Goal: Task Accomplishment & Management: Manage account settings

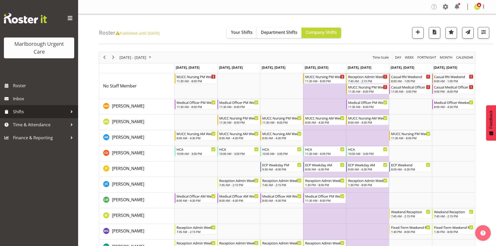
click at [55, 114] on span "Shifts" at bounding box center [40, 112] width 55 height 8
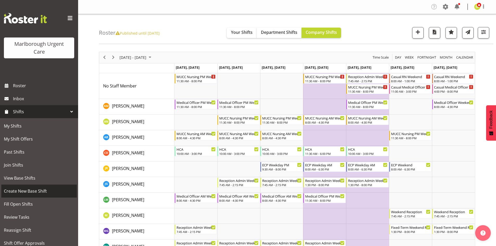
scroll to position [26, 0]
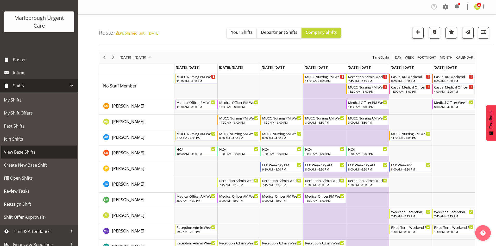
click at [32, 150] on span "View Base Shifts" at bounding box center [39, 152] width 70 height 8
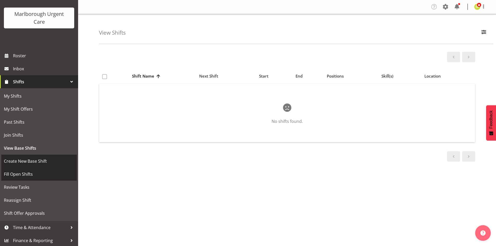
scroll to position [31, 0]
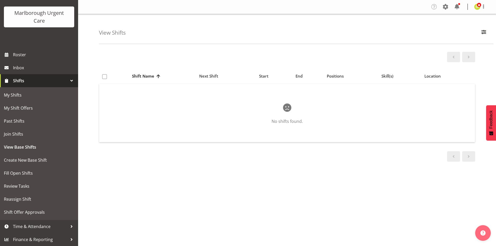
click at [45, 82] on span "Shifts" at bounding box center [40, 81] width 55 height 8
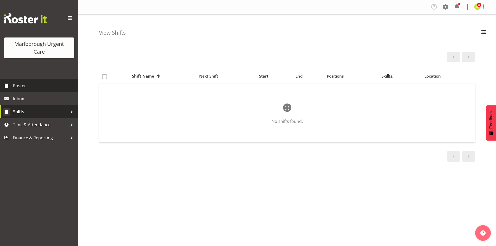
scroll to position [0, 0]
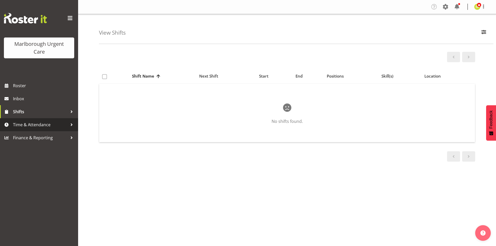
click at [46, 121] on link "Time & Attendance" at bounding box center [39, 124] width 78 height 13
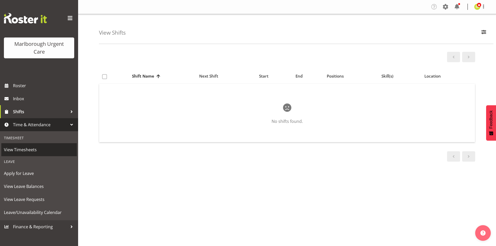
click at [38, 151] on span "View Timesheets" at bounding box center [39, 150] width 70 height 8
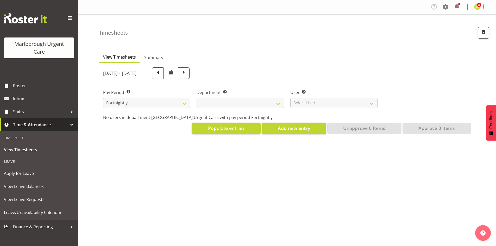
select select
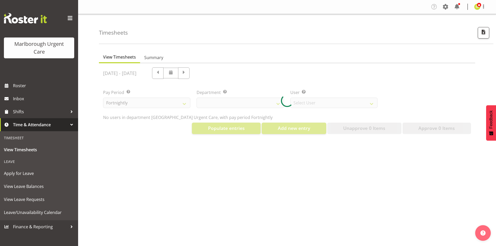
select select "11836"
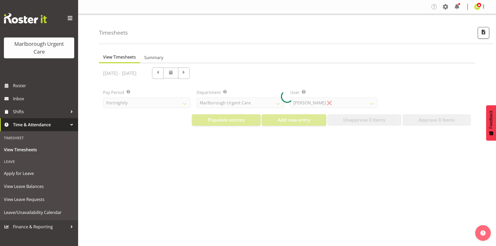
click at [201, 75] on div at bounding box center [287, 96] width 376 height 67
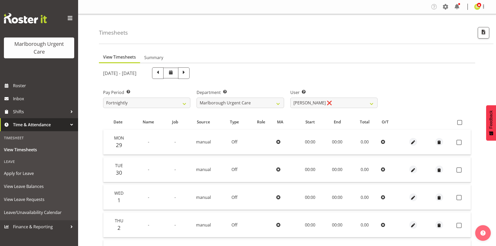
click at [161, 75] on span at bounding box center [157, 72] width 7 height 7
select select
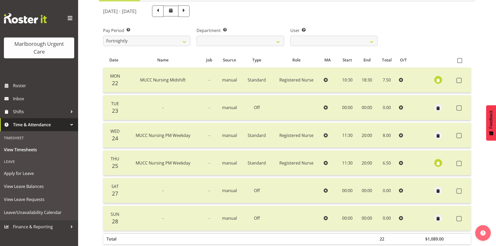
scroll to position [36, 0]
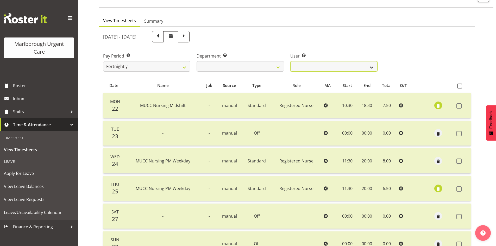
click at [315, 69] on select "Agnes Tyson ✔ Alysia Newman-Woods ✔ Andrew Brooks ✔ Cordelia Davies ✔ Gloria Va…" at bounding box center [334, 66] width 87 height 10
select select "11928"
click at [291, 61] on select "Agnes Tyson ✔ Alysia Newman-Woods ✔ Andrew Brooks ✔ Cordelia Davies ✔ Gloria Va…" at bounding box center [334, 66] width 87 height 10
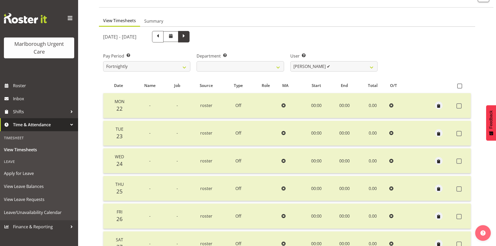
click at [187, 40] on span at bounding box center [184, 36] width 7 height 7
select select
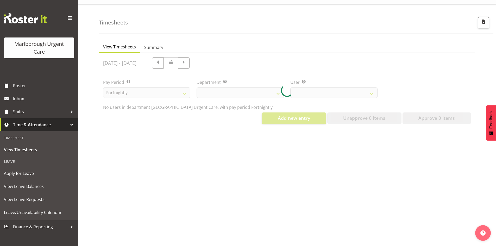
select select "11928"
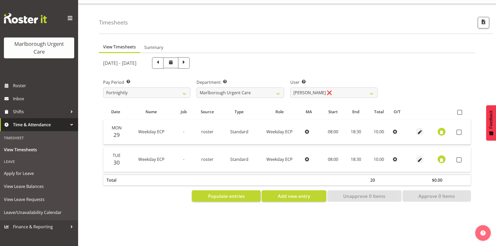
scroll to position [14, 0]
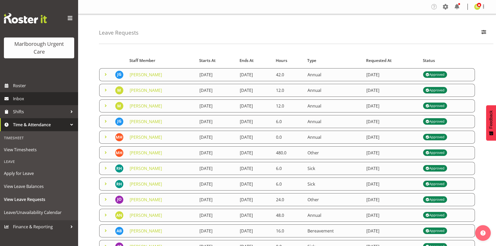
click at [43, 94] on link "Inbox" at bounding box center [39, 98] width 78 height 13
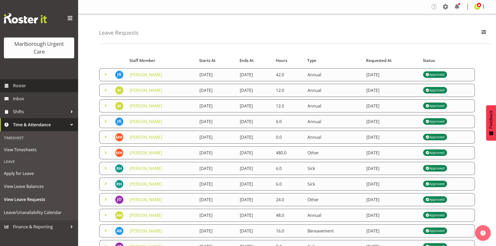
click at [41, 85] on span "Roster" at bounding box center [44, 86] width 63 height 8
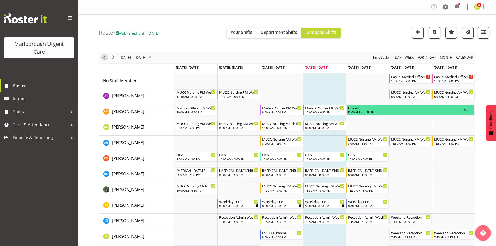
click at [105, 58] on span "Previous" at bounding box center [104, 57] width 6 height 7
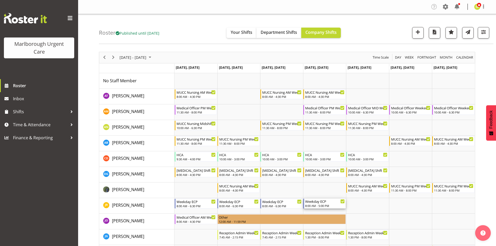
click at [322, 205] on div "8:00 AM - 5:00 PM" at bounding box center [325, 206] width 40 height 4
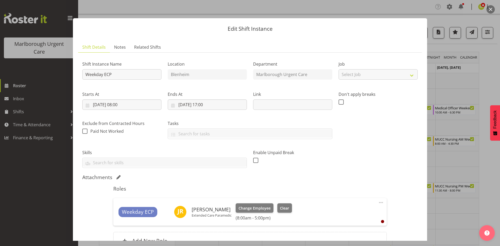
click at [492, 12] on button "button" at bounding box center [491, 9] width 8 height 8
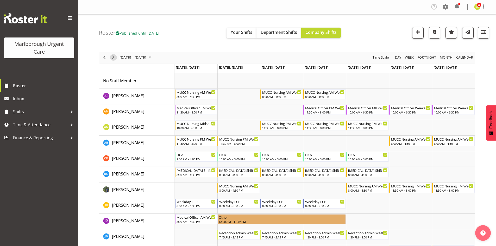
click at [114, 58] on span "Next" at bounding box center [113, 57] width 6 height 7
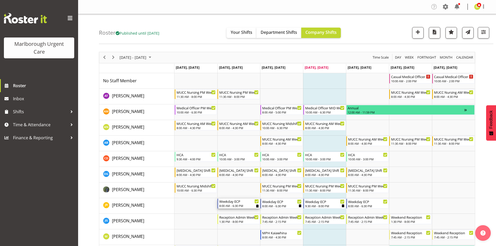
click at [256, 206] on div "Weekday ECP 8:00 AM - 6:30 PM" at bounding box center [239, 204] width 42 height 10
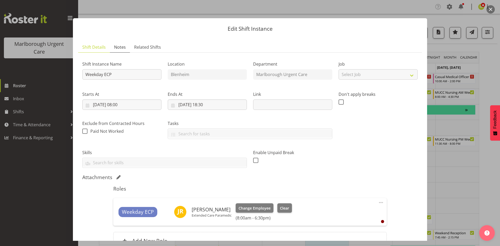
click at [121, 48] on span "Notes" at bounding box center [120, 47] width 12 height 6
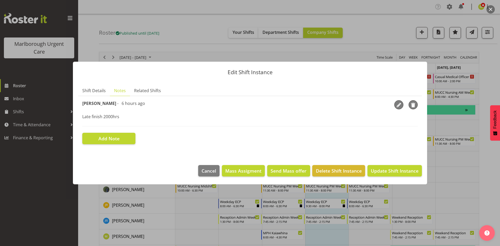
click at [455, 161] on div at bounding box center [250, 123] width 500 height 246
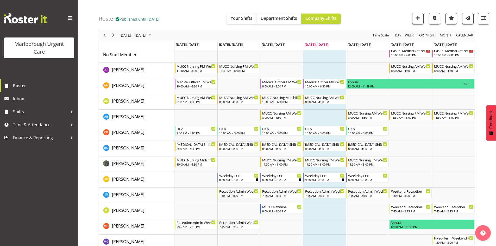
scroll to position [52, 0]
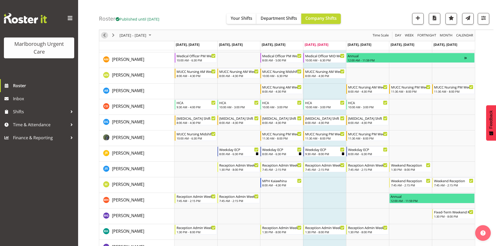
click at [104, 36] on span "Previous" at bounding box center [104, 35] width 6 height 7
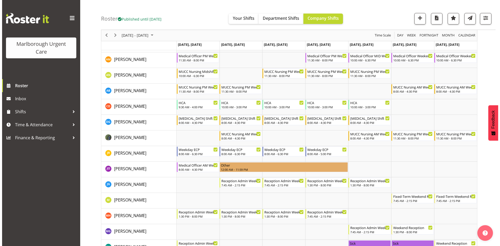
scroll to position [78, 0]
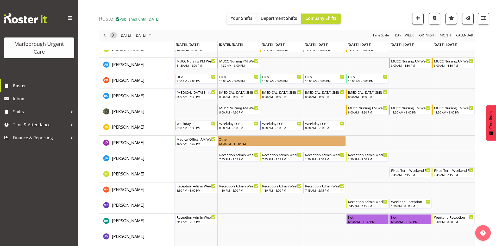
click at [113, 35] on span "Next" at bounding box center [113, 35] width 6 height 7
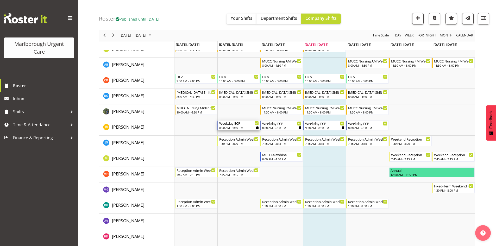
click at [258, 129] on icon "Timeline Week of October 9, 2025" at bounding box center [257, 127] width 2 height 3
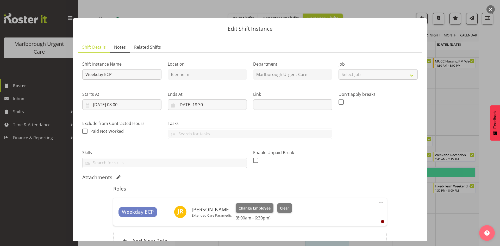
click at [122, 50] on link "Notes" at bounding box center [120, 47] width 20 height 11
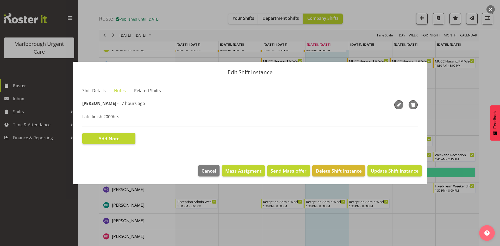
click at [453, 104] on div at bounding box center [250, 123] width 500 height 246
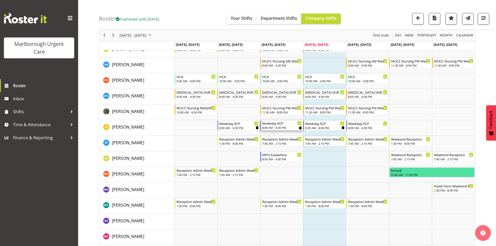
click at [302, 130] on div "Weekday ECP 8:00 AM - 6:30 PM" at bounding box center [282, 126] width 42 height 10
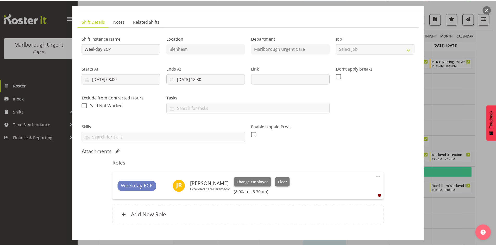
scroll to position [3, 0]
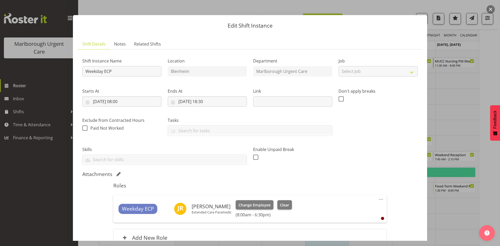
click at [490, 9] on button "button" at bounding box center [491, 9] width 8 height 8
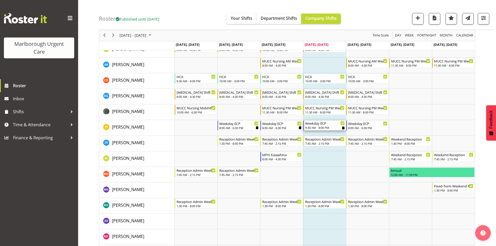
click at [342, 127] on icon "Timeline Week of October 9, 2025" at bounding box center [343, 127] width 2 height 3
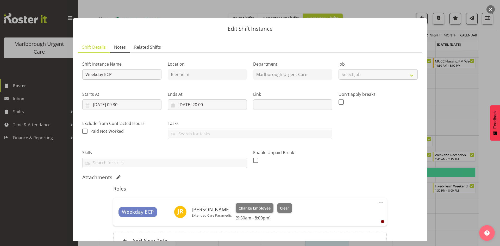
click at [121, 47] on span "Notes" at bounding box center [120, 47] width 12 height 6
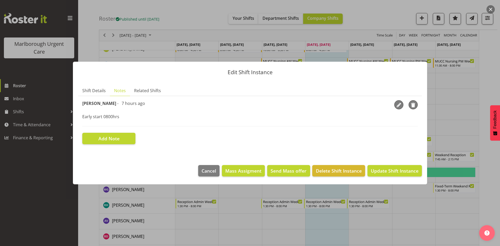
click at [456, 78] on div at bounding box center [250, 123] width 500 height 246
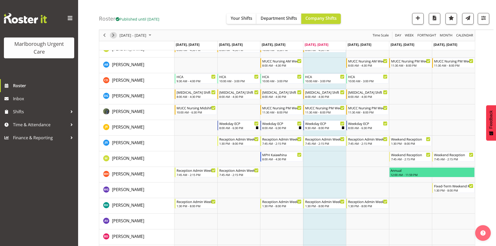
click at [116, 34] on span "Next" at bounding box center [113, 35] width 6 height 7
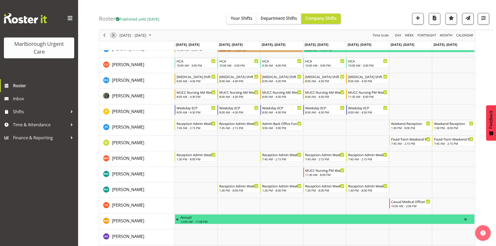
click at [113, 37] on span "Next" at bounding box center [113, 35] width 6 height 7
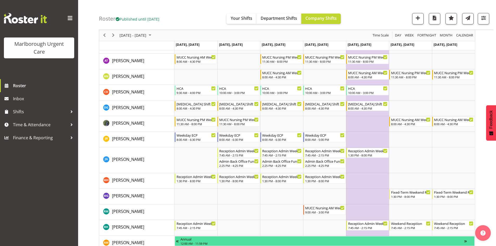
scroll to position [26, 0]
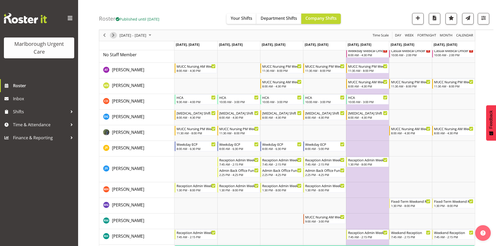
click at [113, 36] on span "Next" at bounding box center [113, 35] width 6 height 7
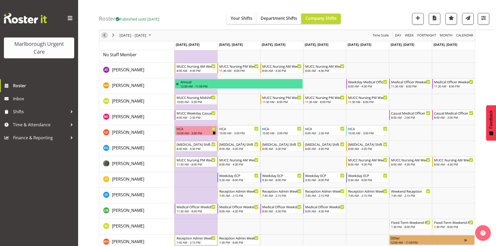
click at [104, 36] on span "Previous" at bounding box center [104, 35] width 6 height 7
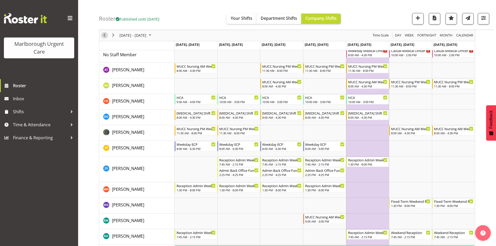
click at [107, 36] on span "Previous" at bounding box center [104, 35] width 6 height 7
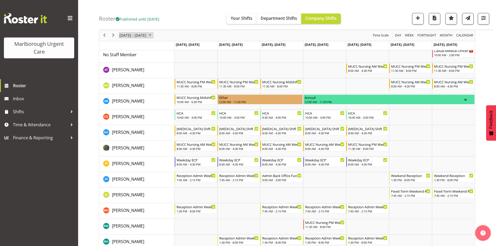
click at [135, 38] on span "[DATE] - [DATE]" at bounding box center [133, 35] width 28 height 7
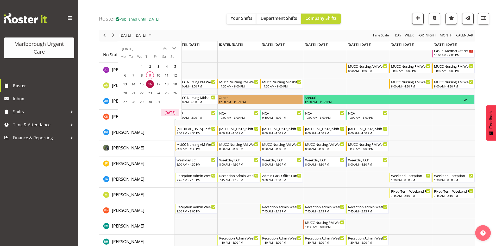
click at [168, 110] on button "[DATE]" at bounding box center [170, 112] width 18 height 7
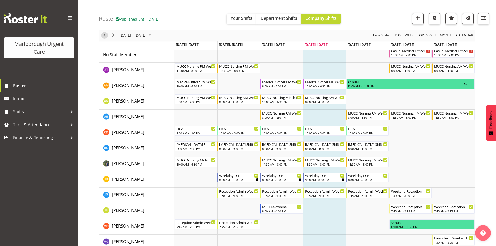
click at [105, 37] on span "Previous" at bounding box center [104, 35] width 6 height 7
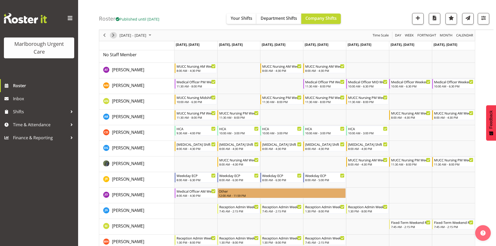
click at [114, 35] on span "Next" at bounding box center [113, 35] width 6 height 7
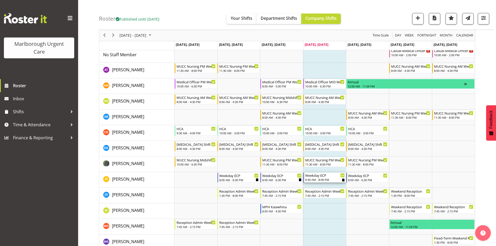
click at [343, 181] on icon "Timeline Week of October 9, 2025" at bounding box center [343, 179] width 2 height 3
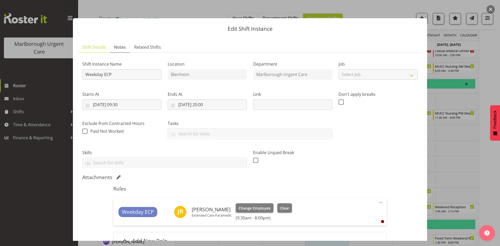
click at [121, 50] on span "Notes" at bounding box center [120, 47] width 12 height 6
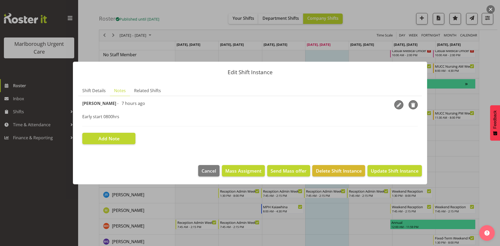
click at [438, 132] on div at bounding box center [250, 123] width 500 height 246
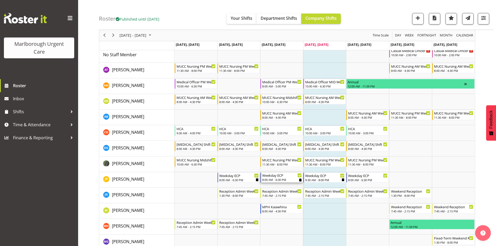
click at [289, 181] on div "8:00 AM - 6:30 PM" at bounding box center [282, 180] width 40 height 4
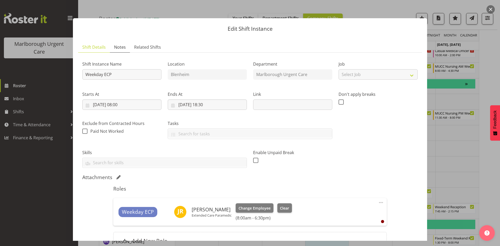
click at [122, 46] on span "Notes" at bounding box center [120, 47] width 12 height 6
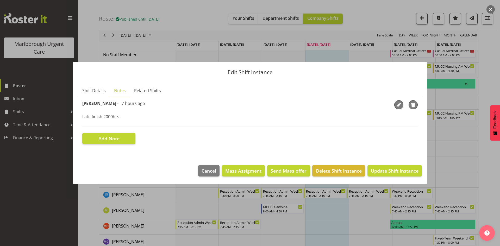
click at [468, 167] on div at bounding box center [250, 123] width 500 height 246
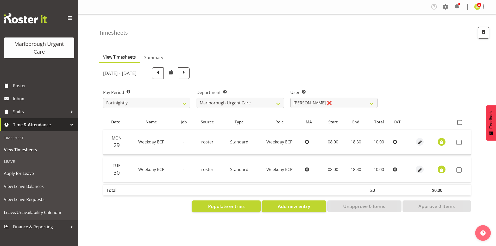
select select "11928"
